Goal: Transaction & Acquisition: Obtain resource

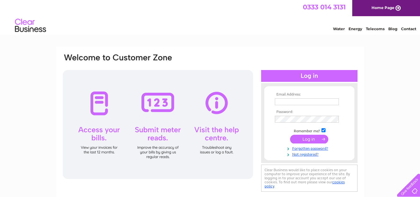
type input "carolem@tell.co.uk"
click at [305, 143] on input "submit" at bounding box center [309, 139] width 38 height 9
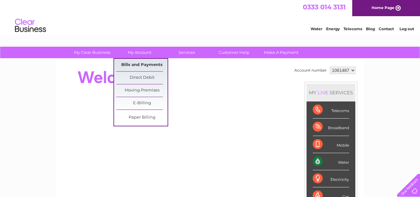
click at [135, 65] on link "Bills and Payments" at bounding box center [141, 65] width 51 height 12
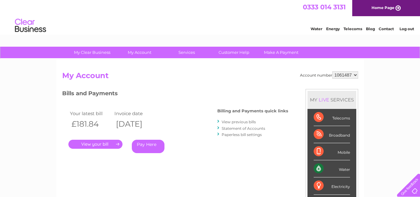
click at [93, 144] on link "." at bounding box center [95, 143] width 54 height 9
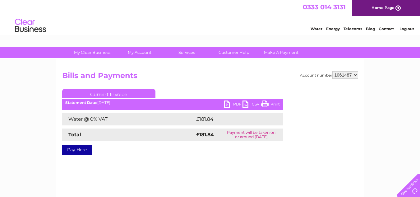
click at [233, 104] on link "PDF" at bounding box center [233, 104] width 19 height 9
